Goal: Task Accomplishment & Management: Complete application form

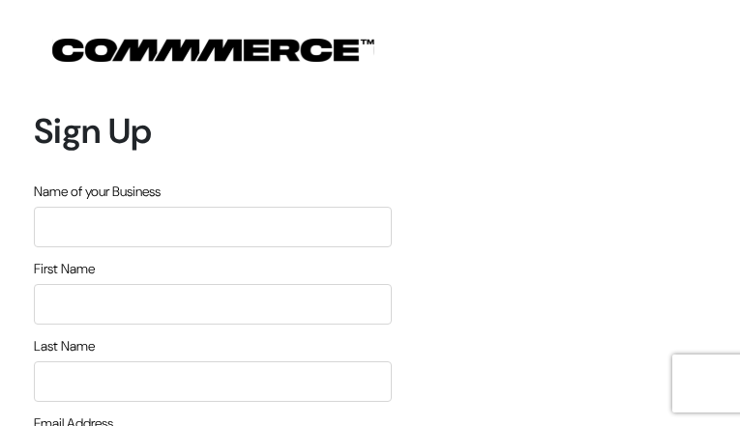
type input "rVQbJWIXrecVRX"
type input "izJNLDpAScFGWJ"
type input "WUaNUpBmX"
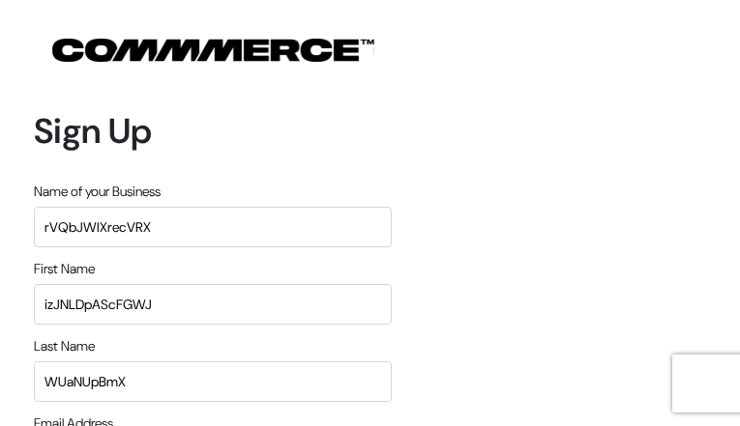
type input "[EMAIL_ADDRESS][DOMAIN_NAME]"
type input "8045169871"
type input "hlsFmwIy"
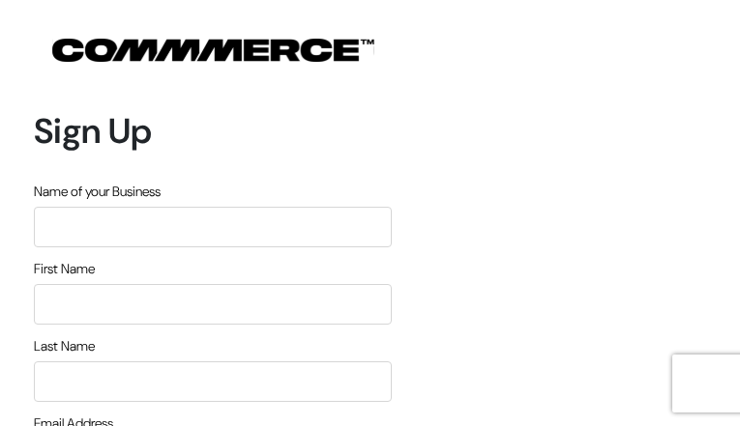
type input "dFJNqugiJcWaOHzK"
type input "ueJvBHtFMOm"
type input "yekcyOHE"
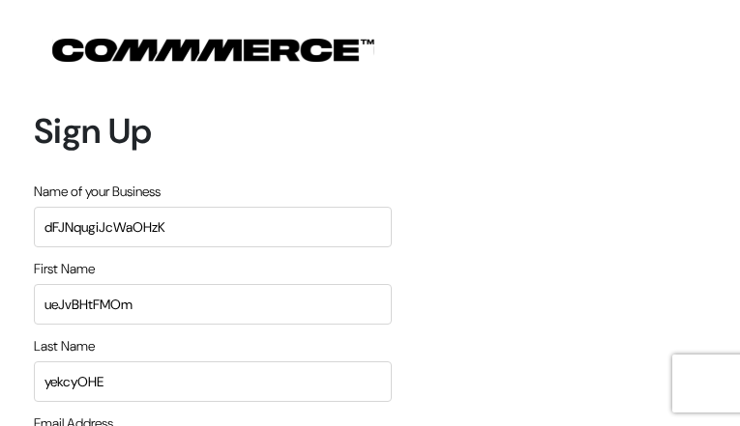
type input "omayahifok64@gmail.com"
type input "2813472905"
type input "ePdGiCYjvJSmdAS"
